Goal: Navigation & Orientation: Find specific page/section

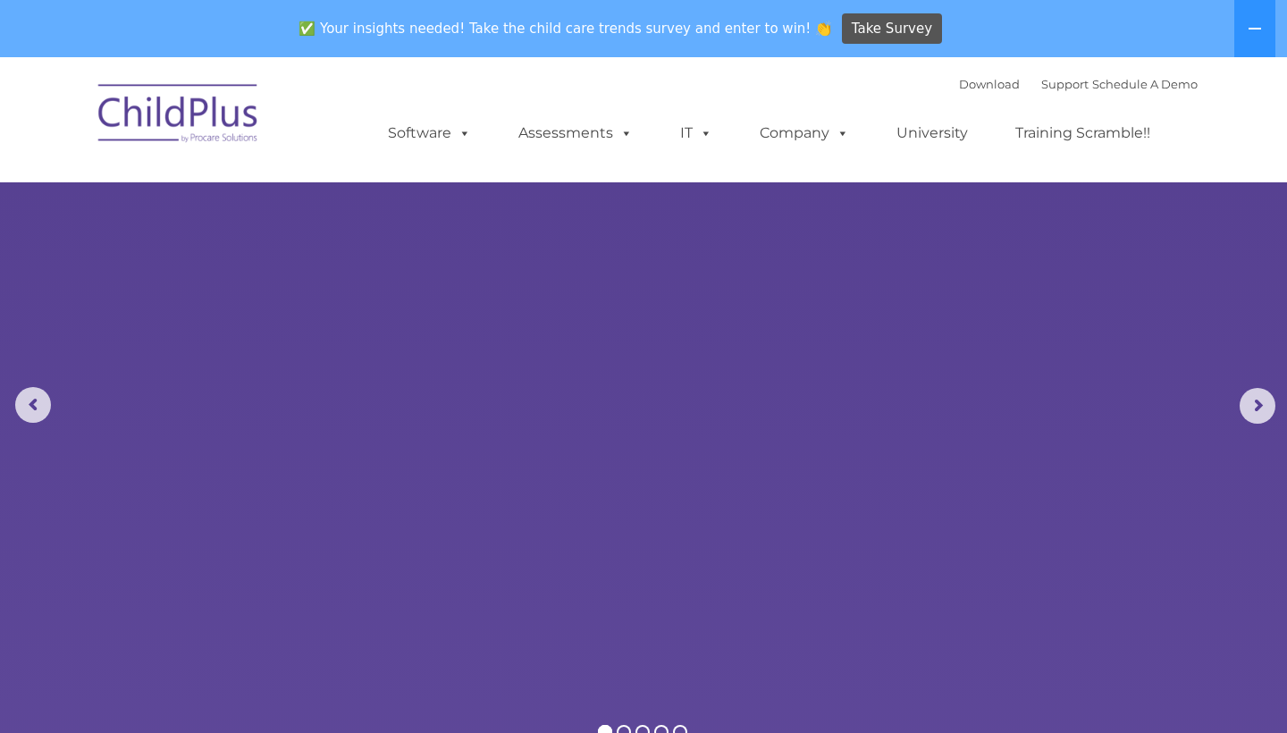
select select "MEDIUM"
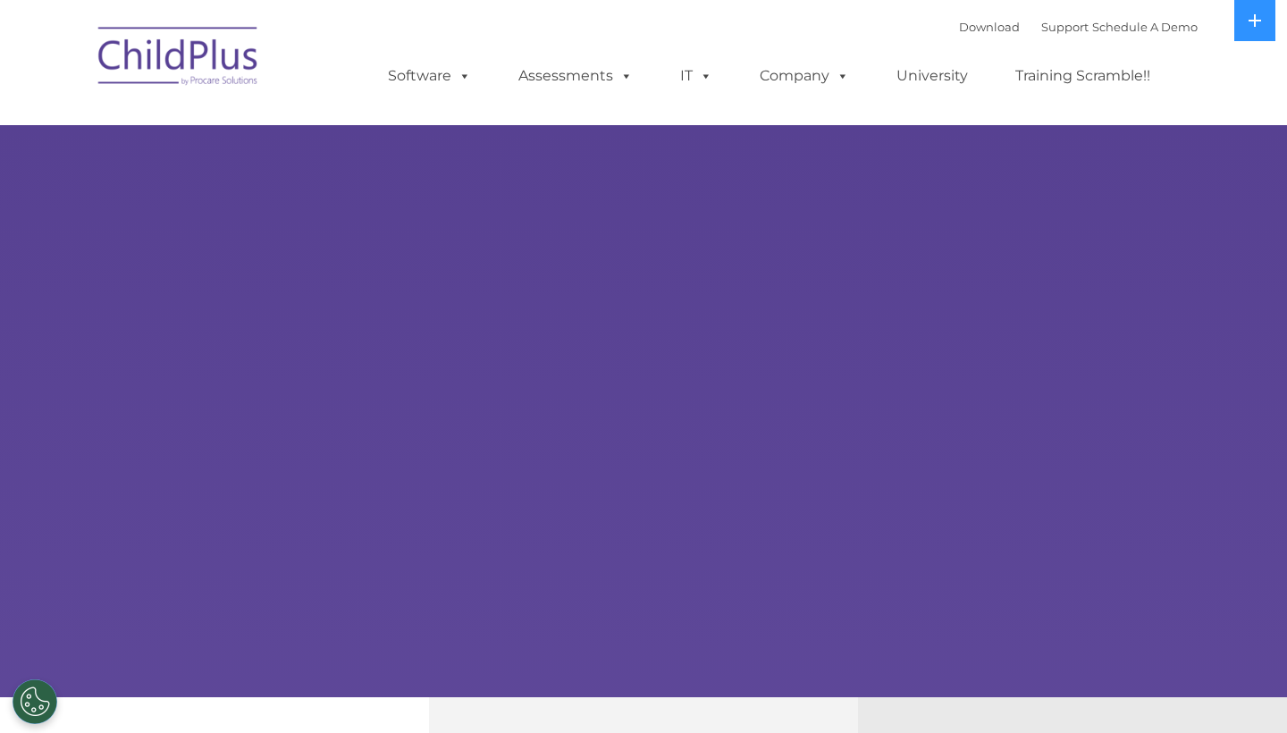
select select "MEDIUM"
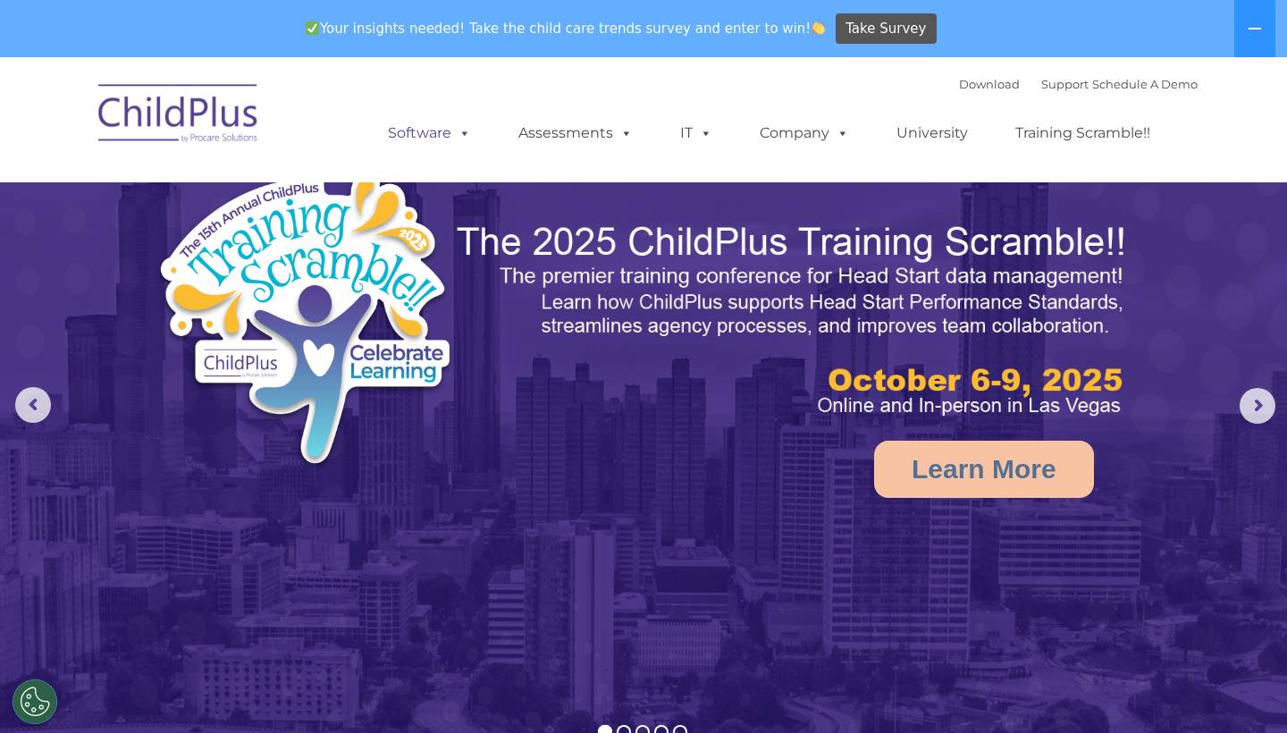
click at [450, 125] on link "Software" at bounding box center [429, 133] width 119 height 36
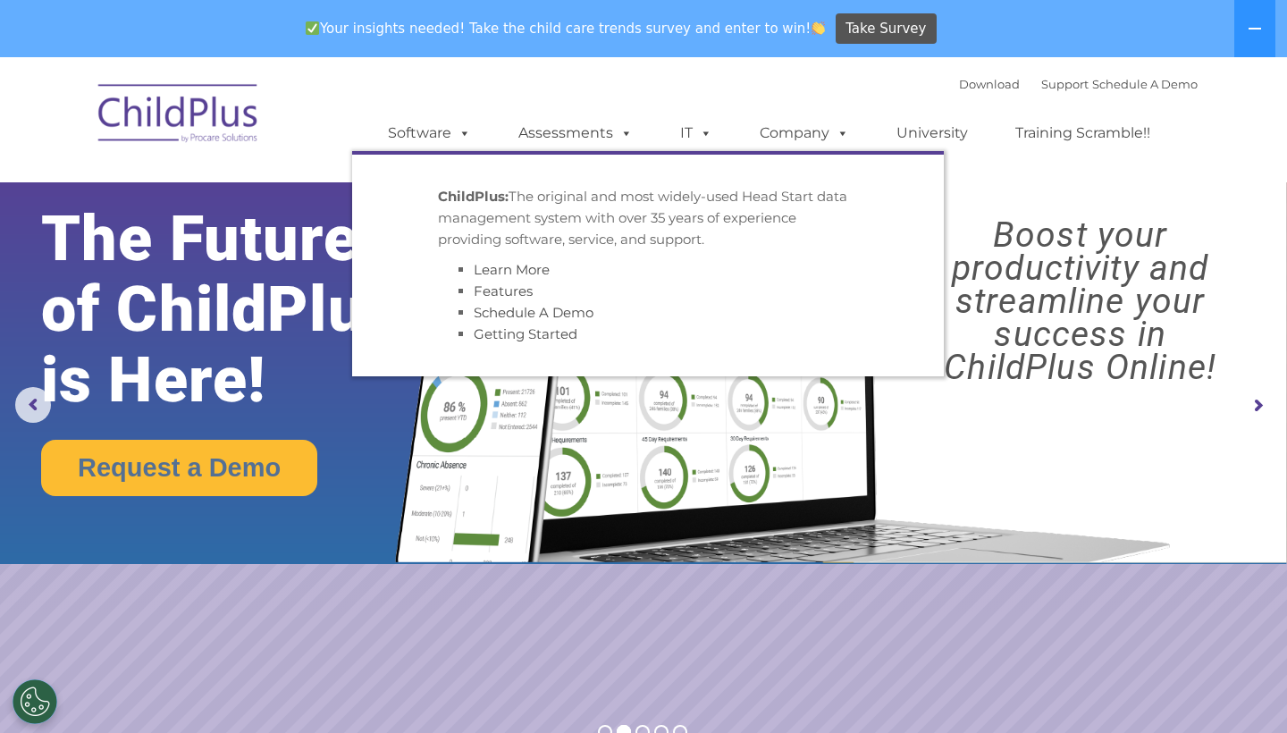
click at [681, 97] on div "Download Support | Schedule A Demo  MENU MENU Software ChildPlus: The original…" at bounding box center [774, 120] width 845 height 98
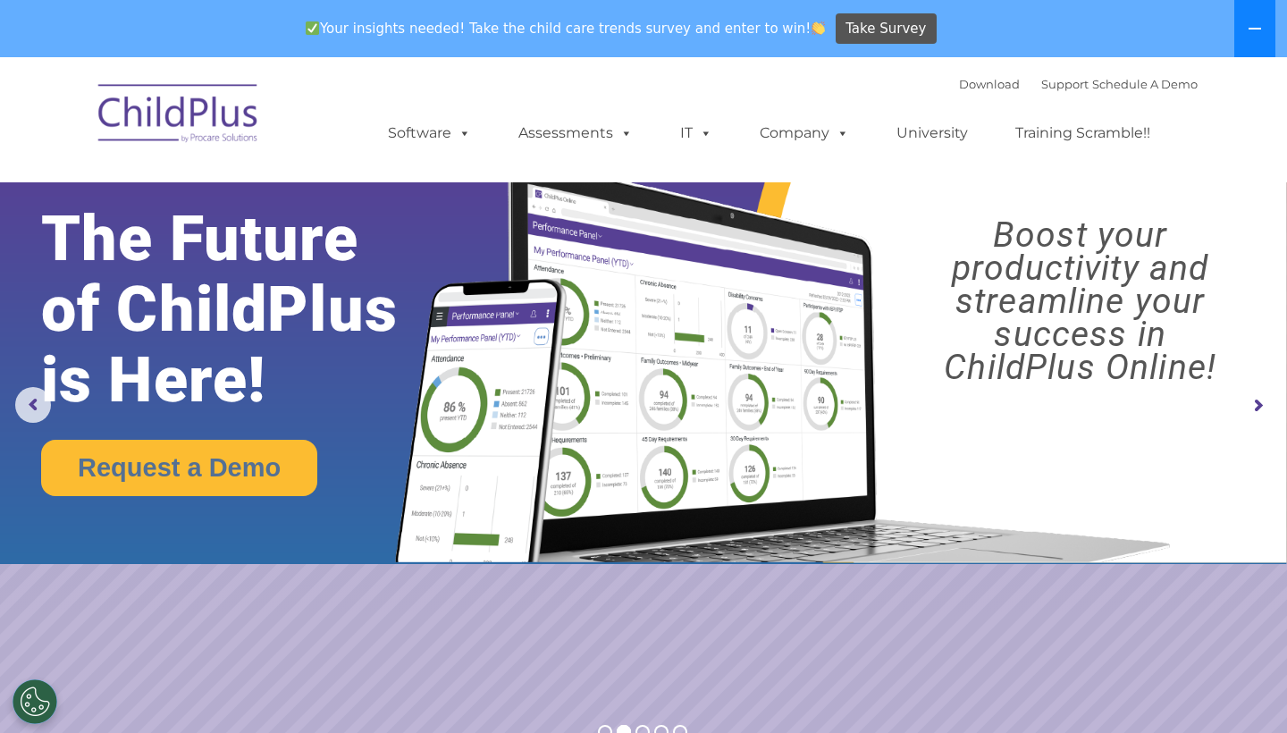
click at [1264, 19] on button at bounding box center [1254, 28] width 41 height 57
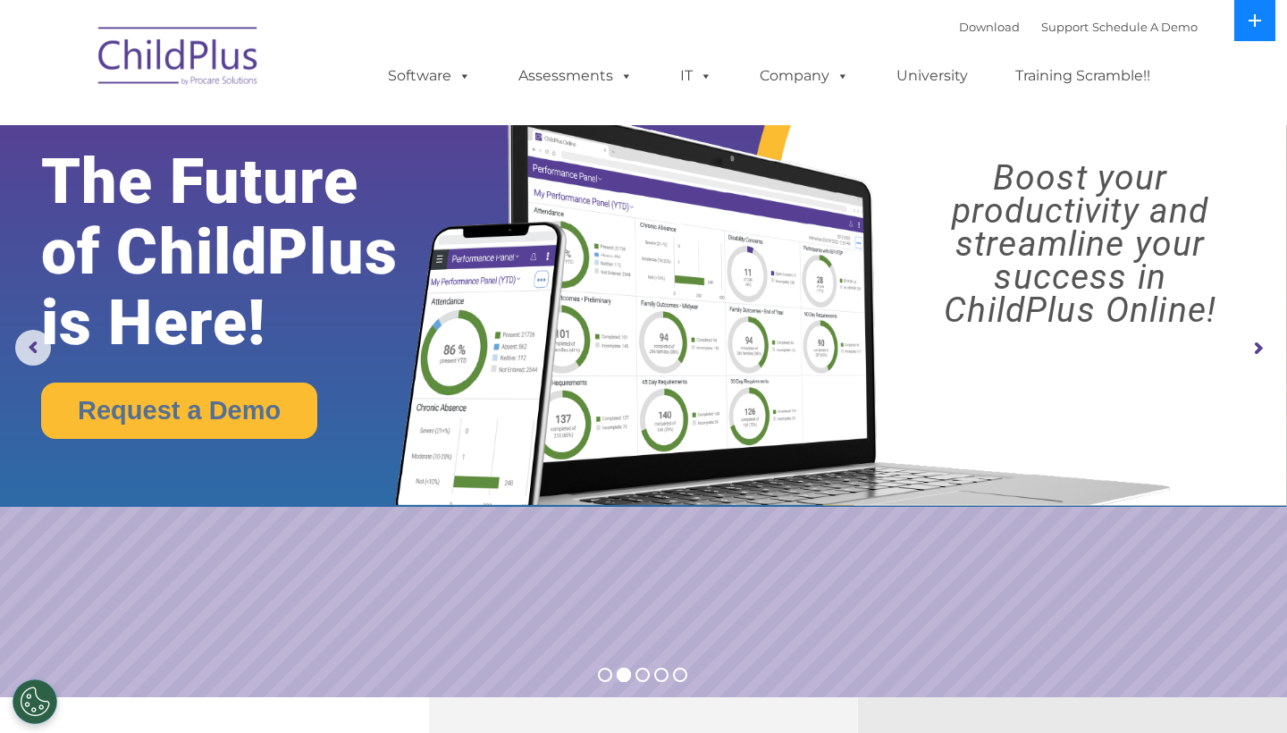
click at [1264, 19] on button at bounding box center [1254, 20] width 41 height 41
